Goal: Find specific page/section: Find specific page/section

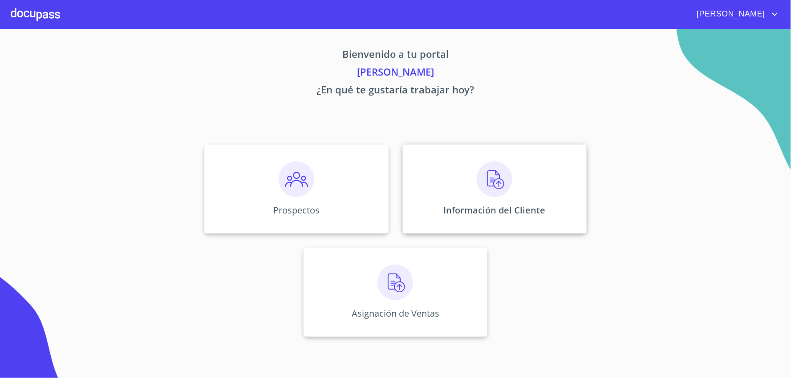
click at [535, 192] on div "Información del Cliente" at bounding box center [495, 189] width 184 height 89
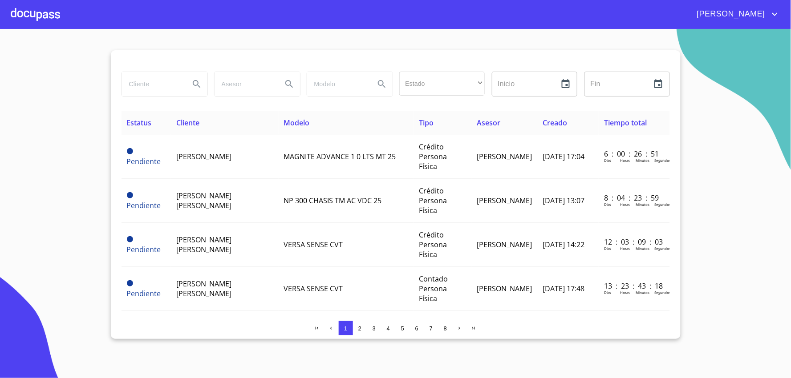
click at [131, 81] on input "search" at bounding box center [152, 84] width 61 height 24
type input "[PERSON_NAME]"
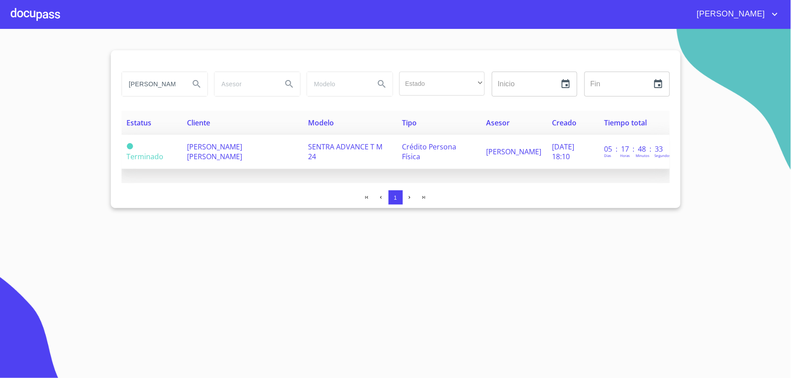
click at [255, 157] on td "[PERSON_NAME] [PERSON_NAME]" at bounding box center [243, 152] width 122 height 34
